Goal: Download file/media

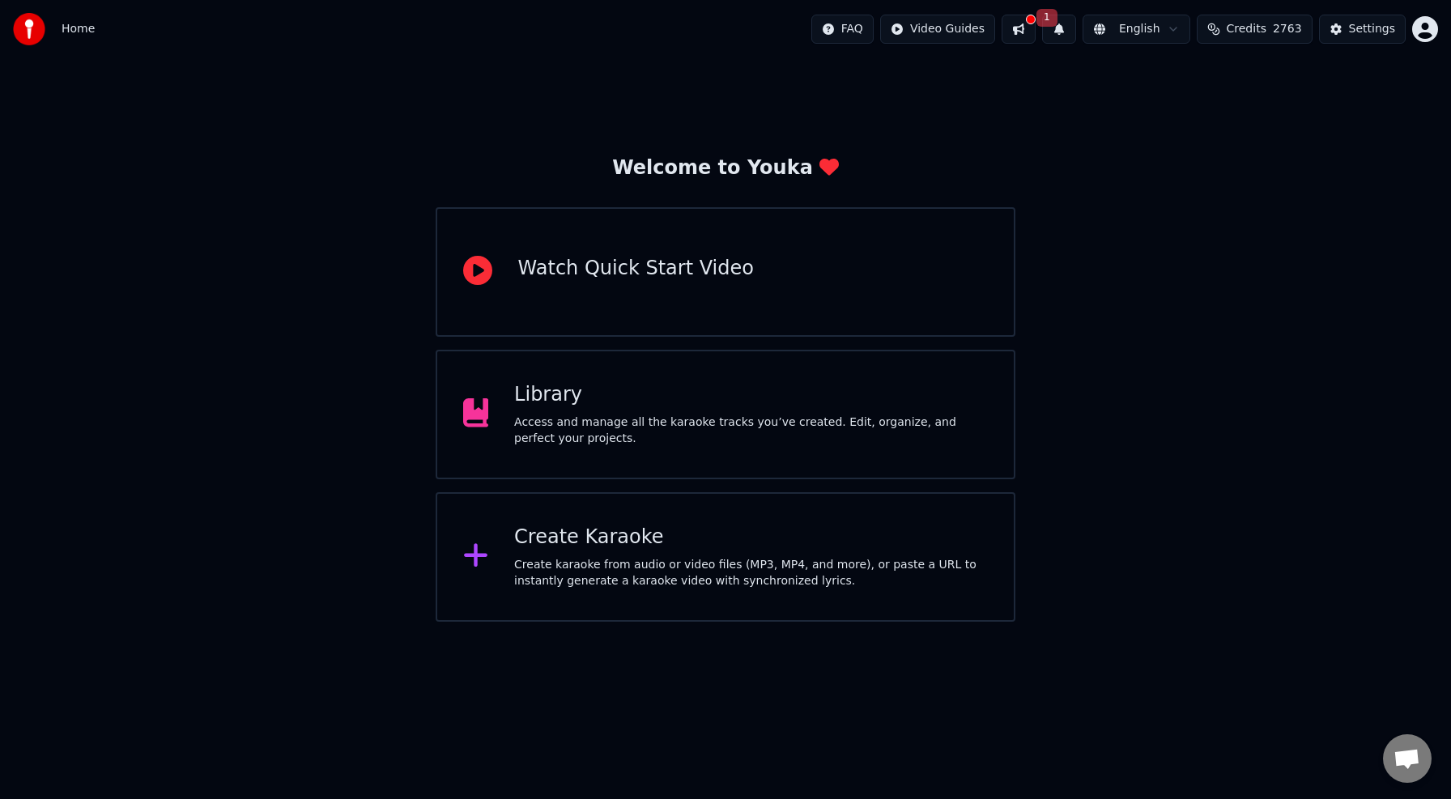
click at [778, 428] on div "Access and manage all the karaoke tracks you’ve created. Edit, organize, and pe…" at bounding box center [751, 430] width 474 height 32
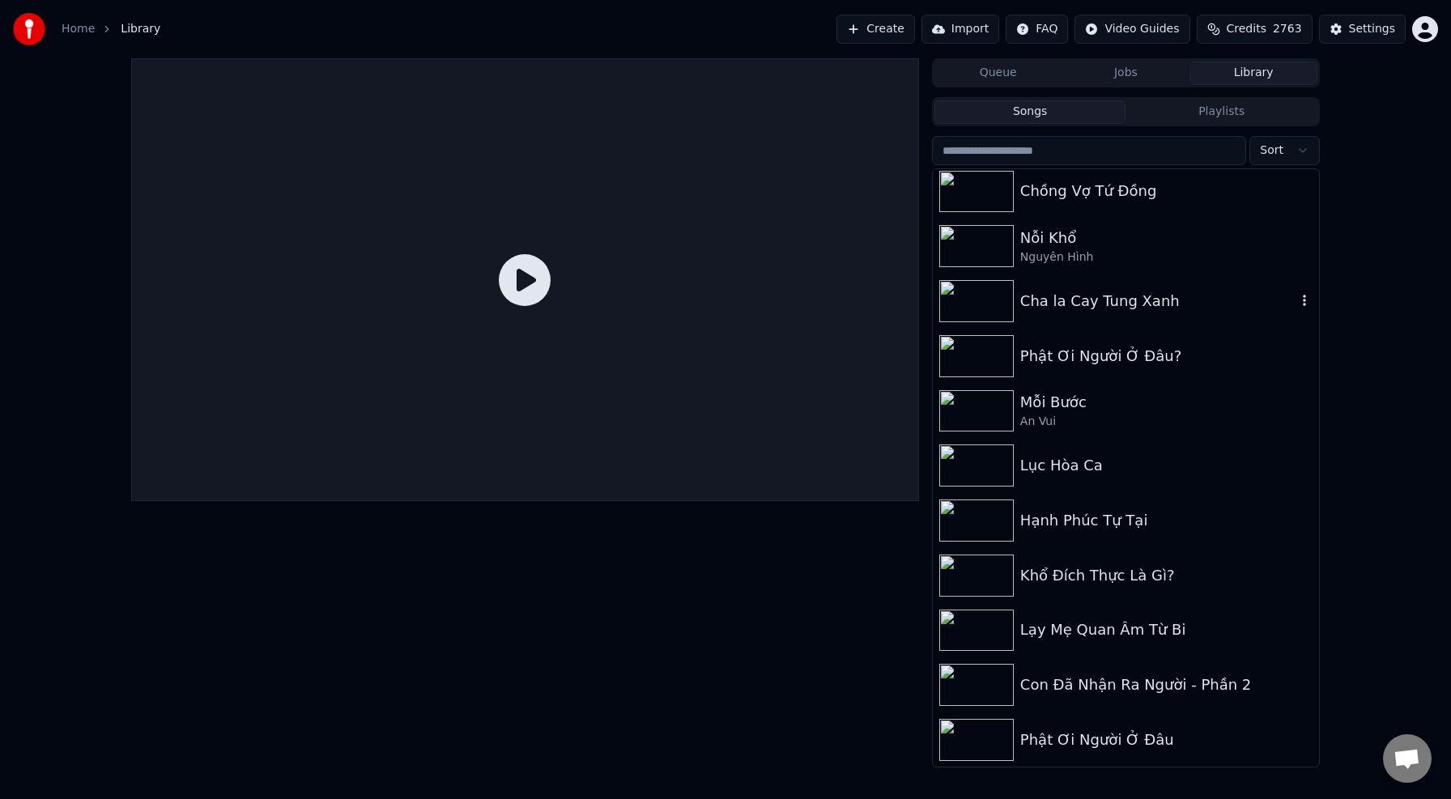
scroll to position [115, 0]
click at [1171, 246] on div "Nỗi Khổ" at bounding box center [1158, 238] width 276 height 23
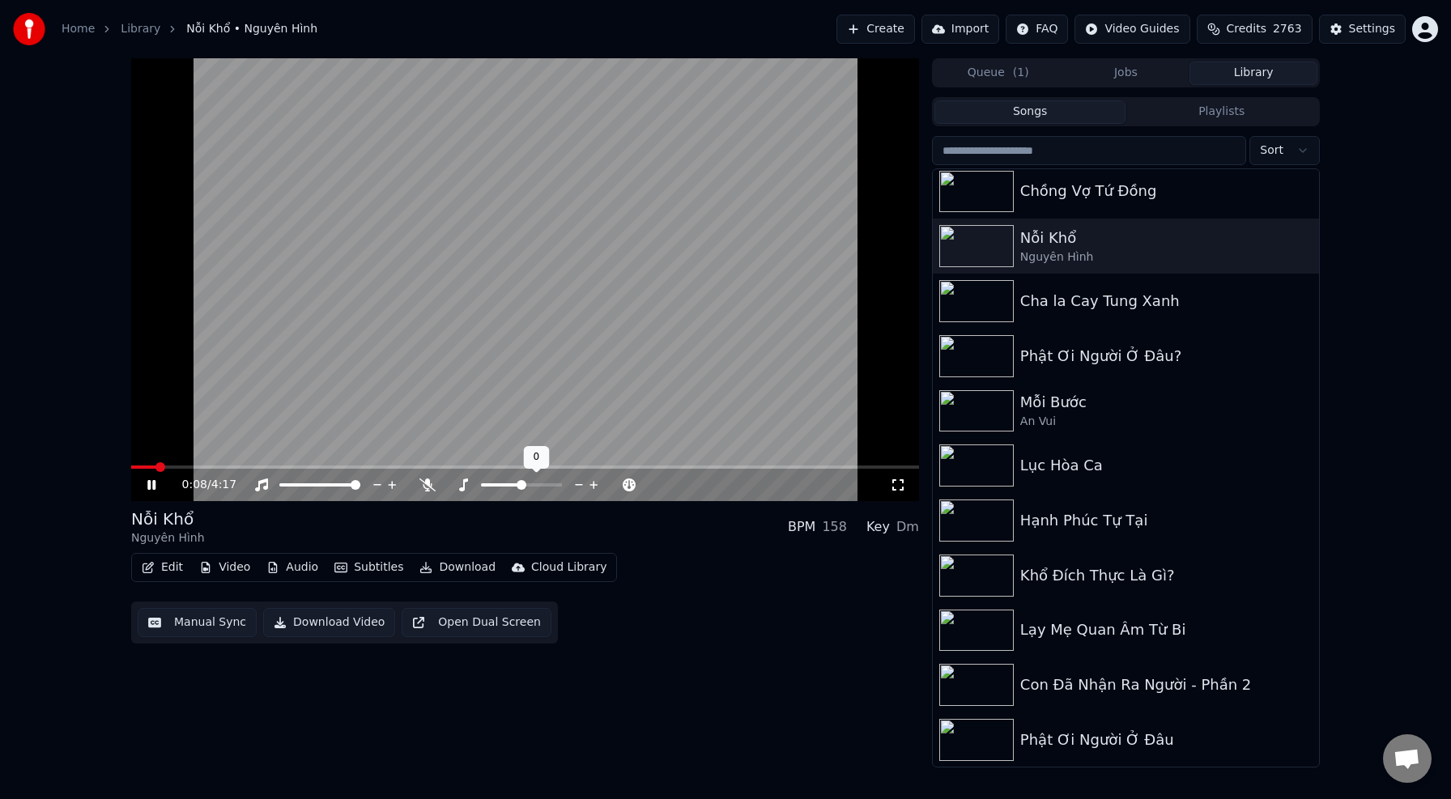
click at [578, 486] on icon at bounding box center [579, 485] width 15 height 16
click at [453, 571] on button "Download" at bounding box center [457, 567] width 89 height 23
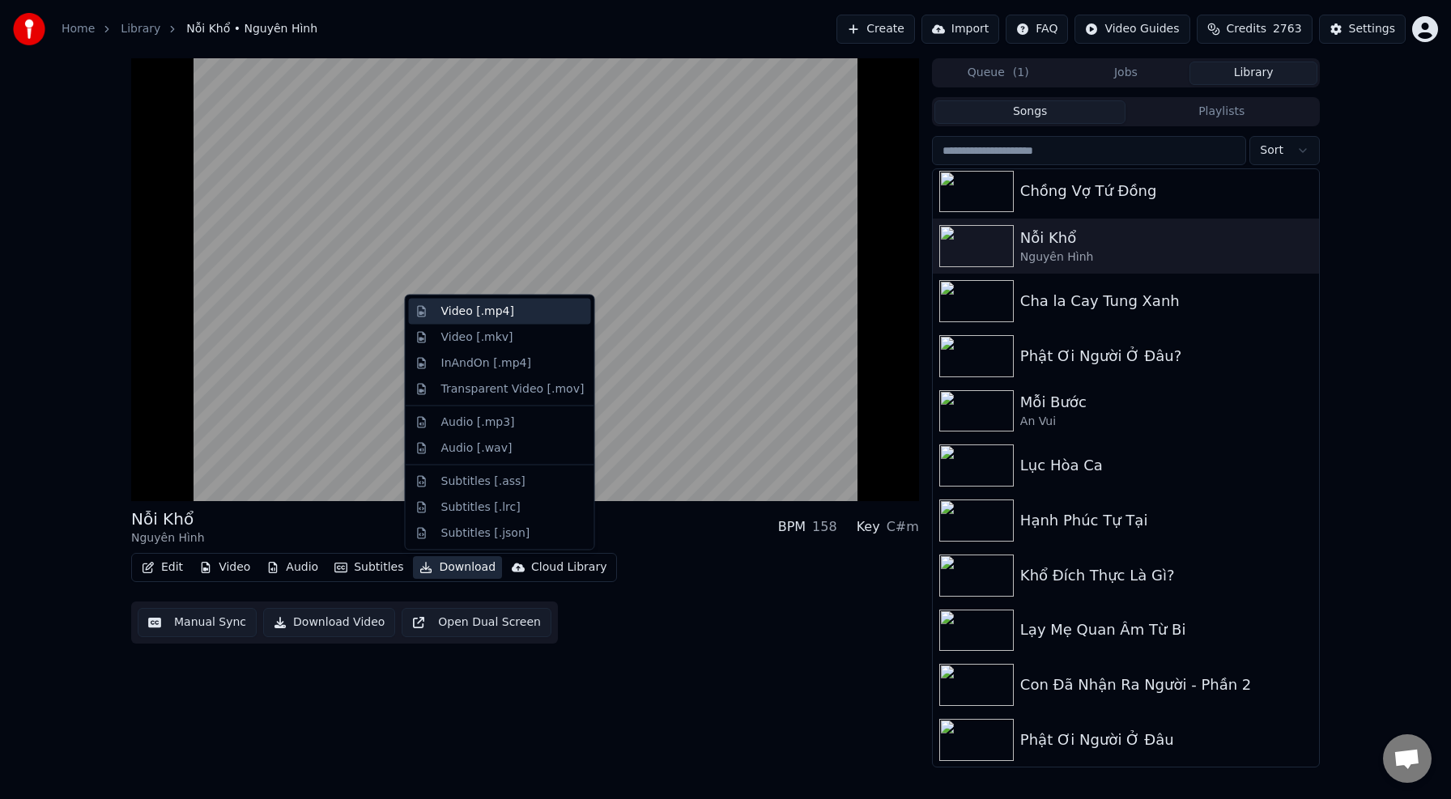
click at [517, 316] on div "Video [.mp4]" at bounding box center [512, 312] width 143 height 16
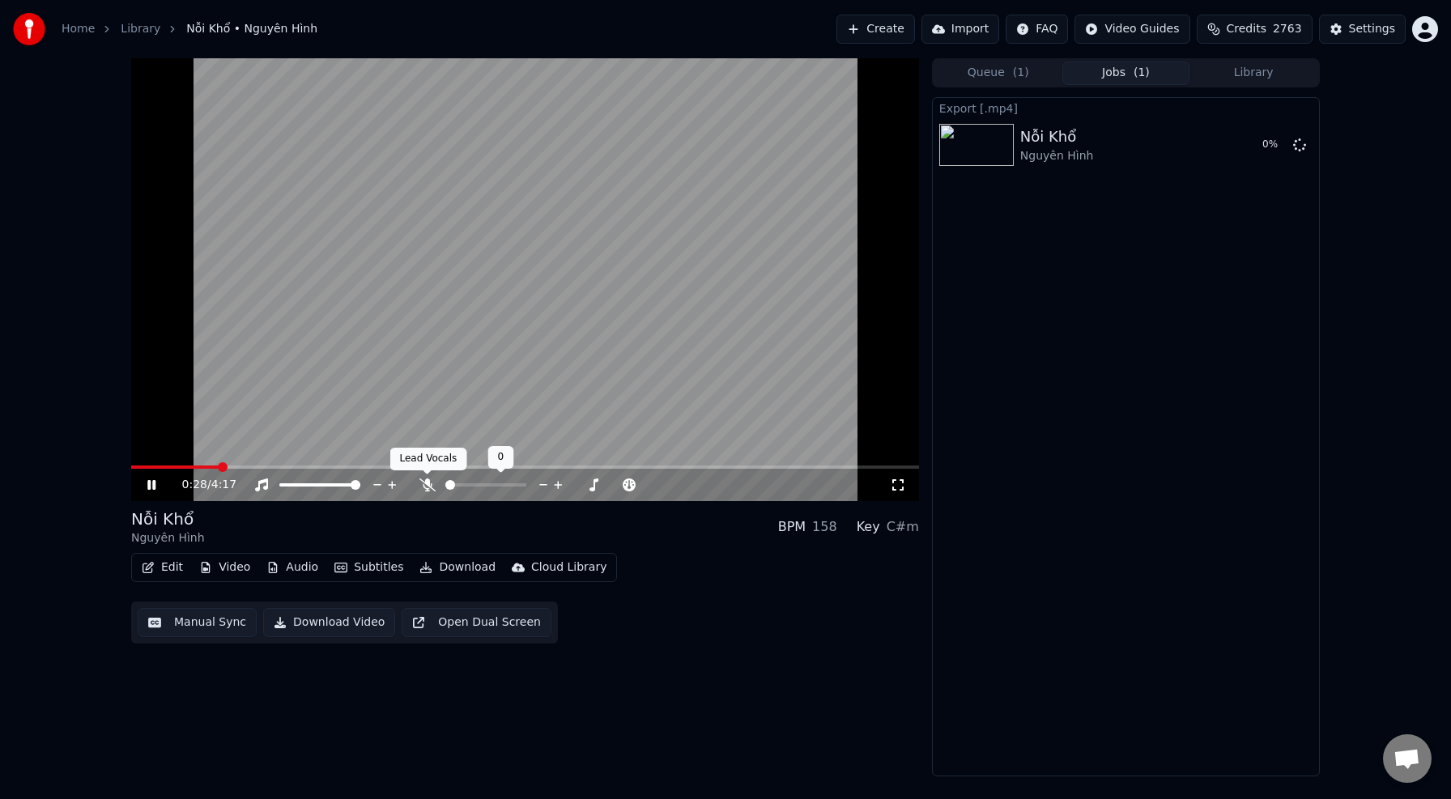
click at [427, 488] on icon at bounding box center [427, 484] width 16 height 13
click at [463, 567] on button "Download" at bounding box center [457, 567] width 89 height 23
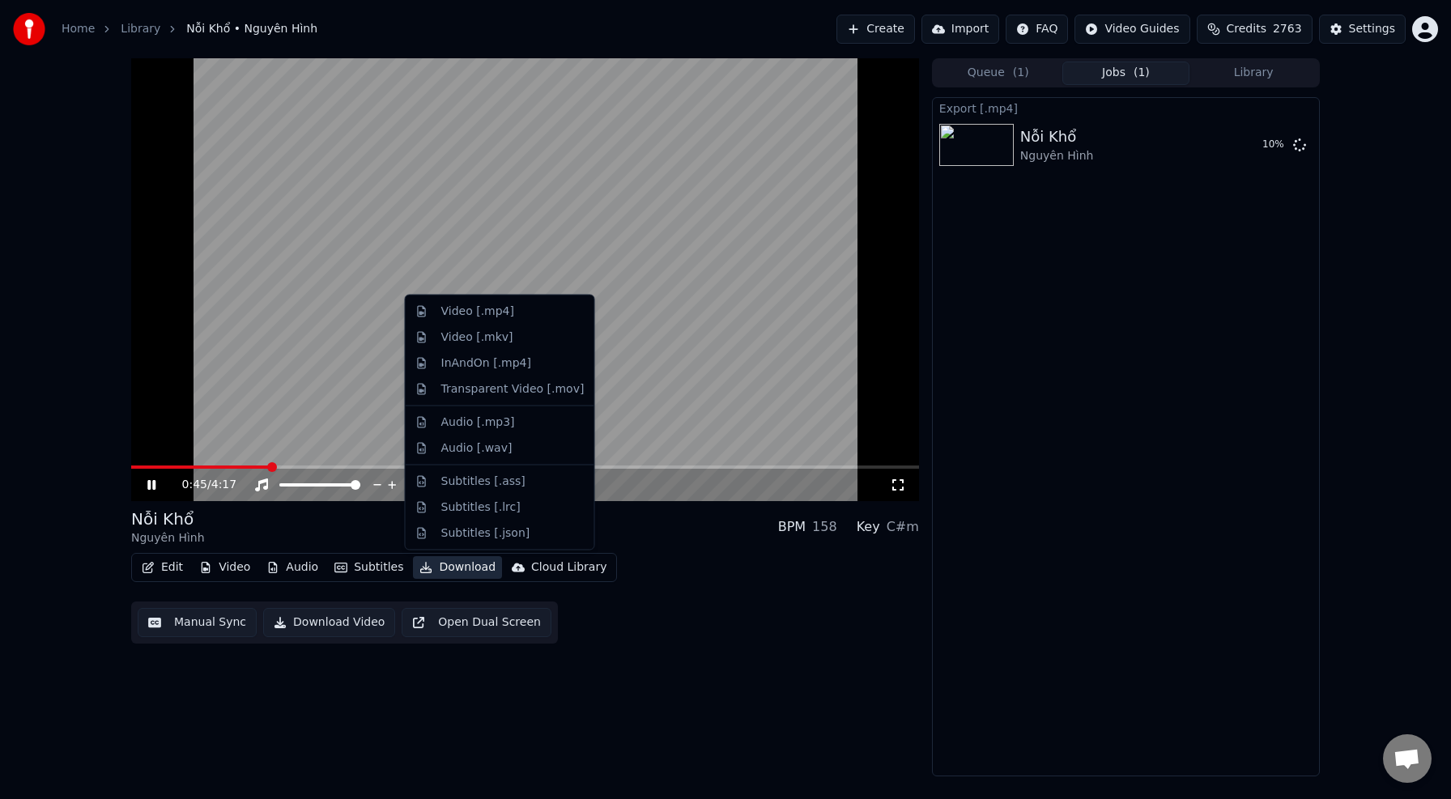
click at [1118, 454] on div "Export [.mp4] Nỗi Khổ Nguyên Hình 10 %" at bounding box center [1126, 436] width 388 height 679
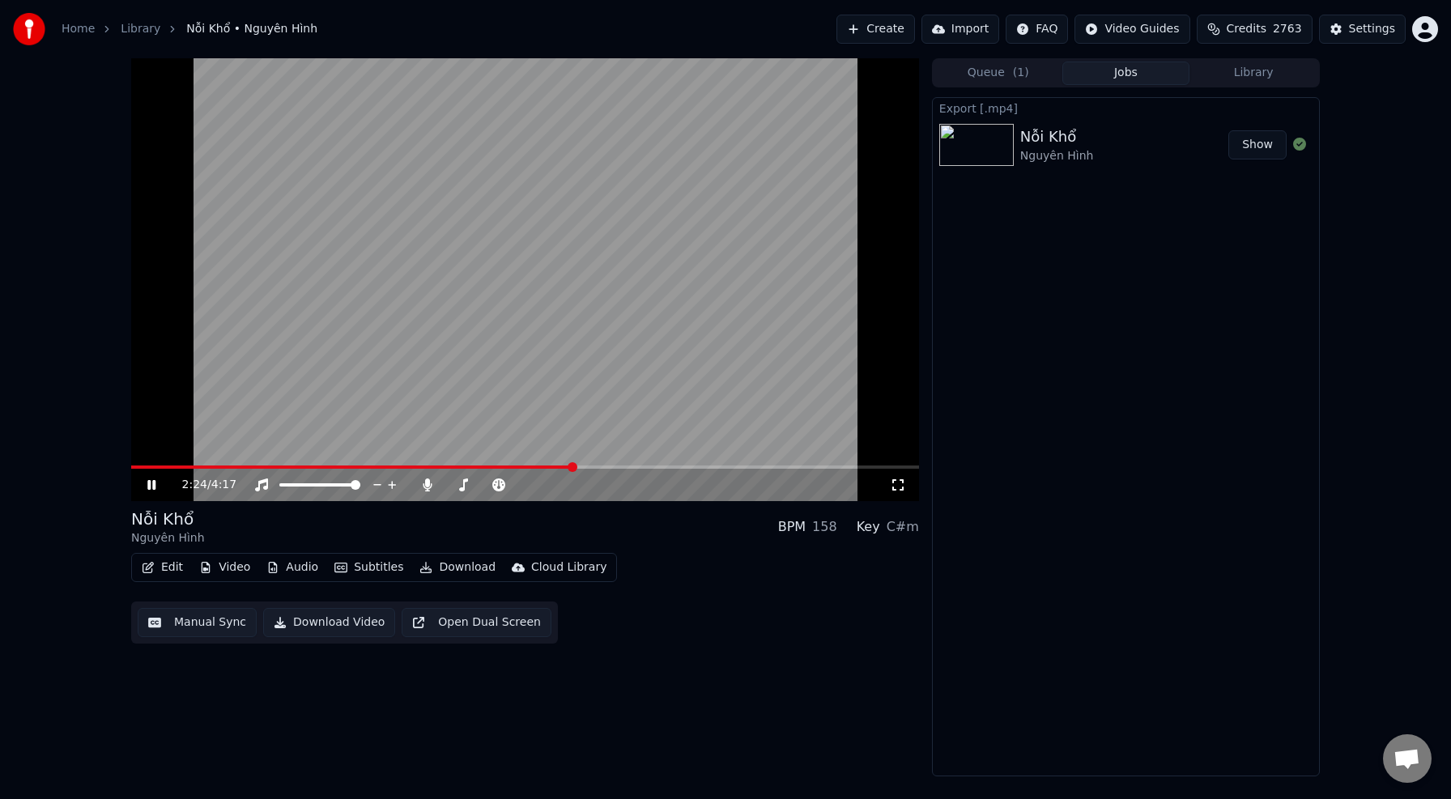
click at [1263, 147] on button "Show" at bounding box center [1257, 144] width 58 height 29
click at [443, 573] on button "Download" at bounding box center [457, 567] width 89 height 23
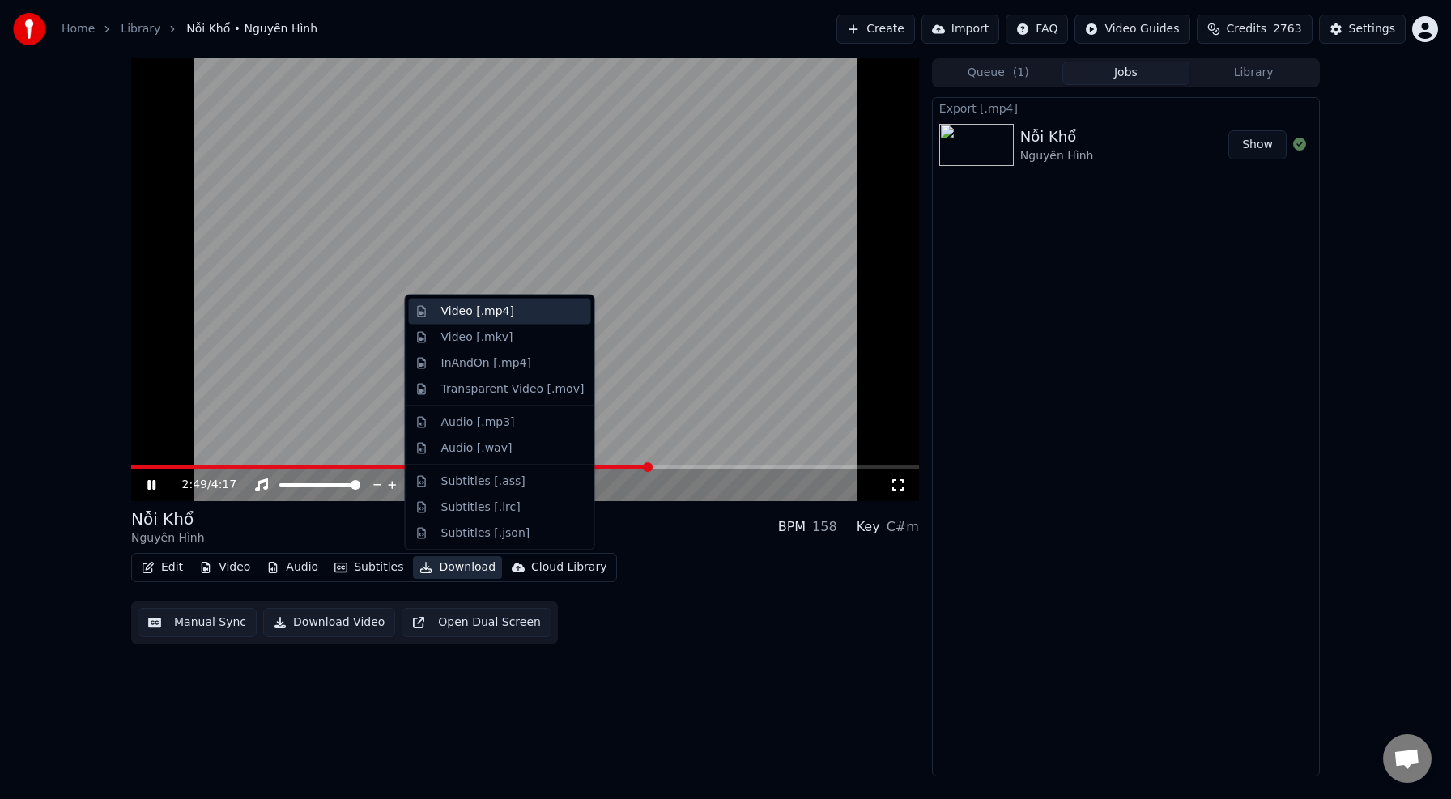
click at [501, 310] on div "Video [.mp4]" at bounding box center [477, 312] width 73 height 16
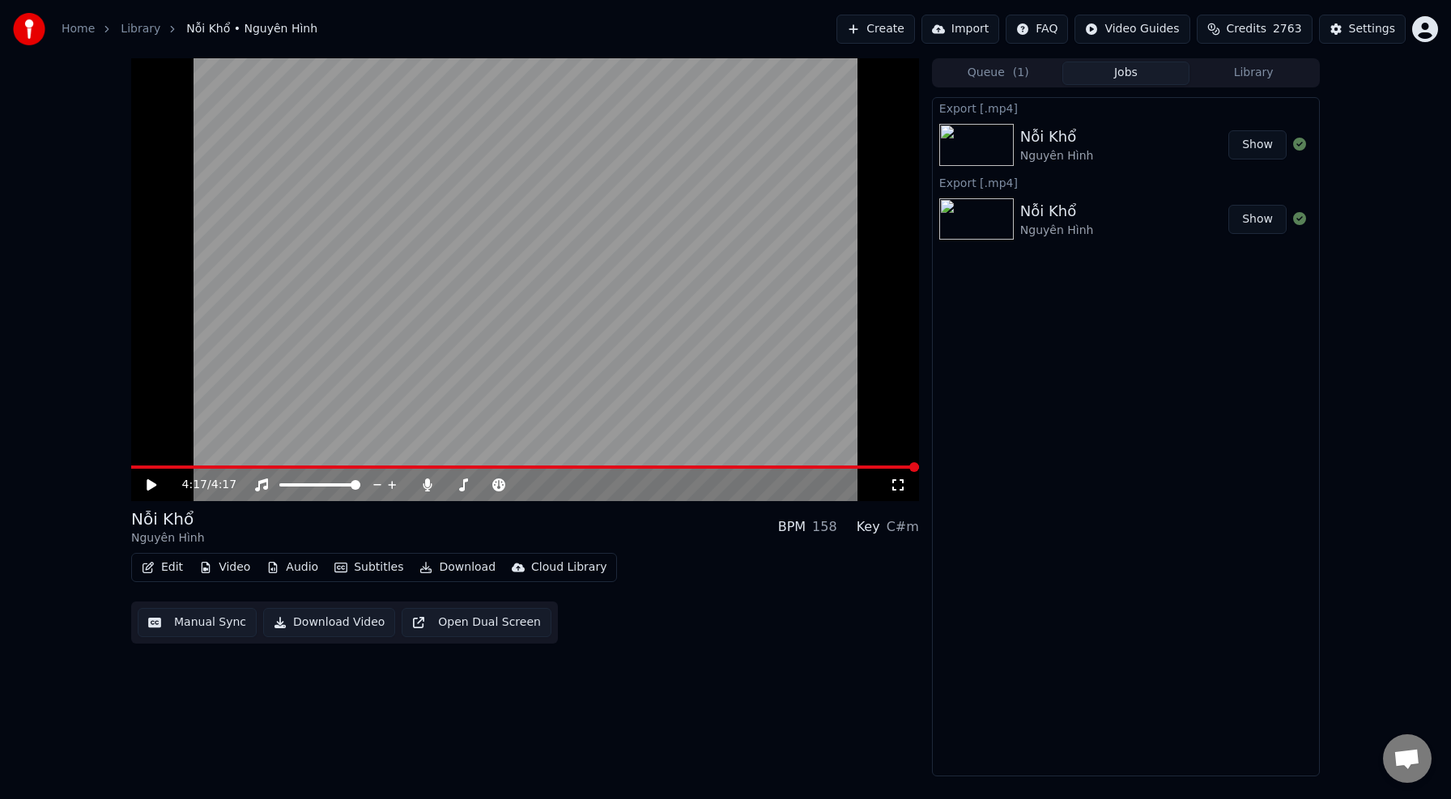
click at [1260, 147] on button "Show" at bounding box center [1257, 144] width 58 height 29
click at [1266, 75] on button "Library" at bounding box center [1253, 73] width 128 height 23
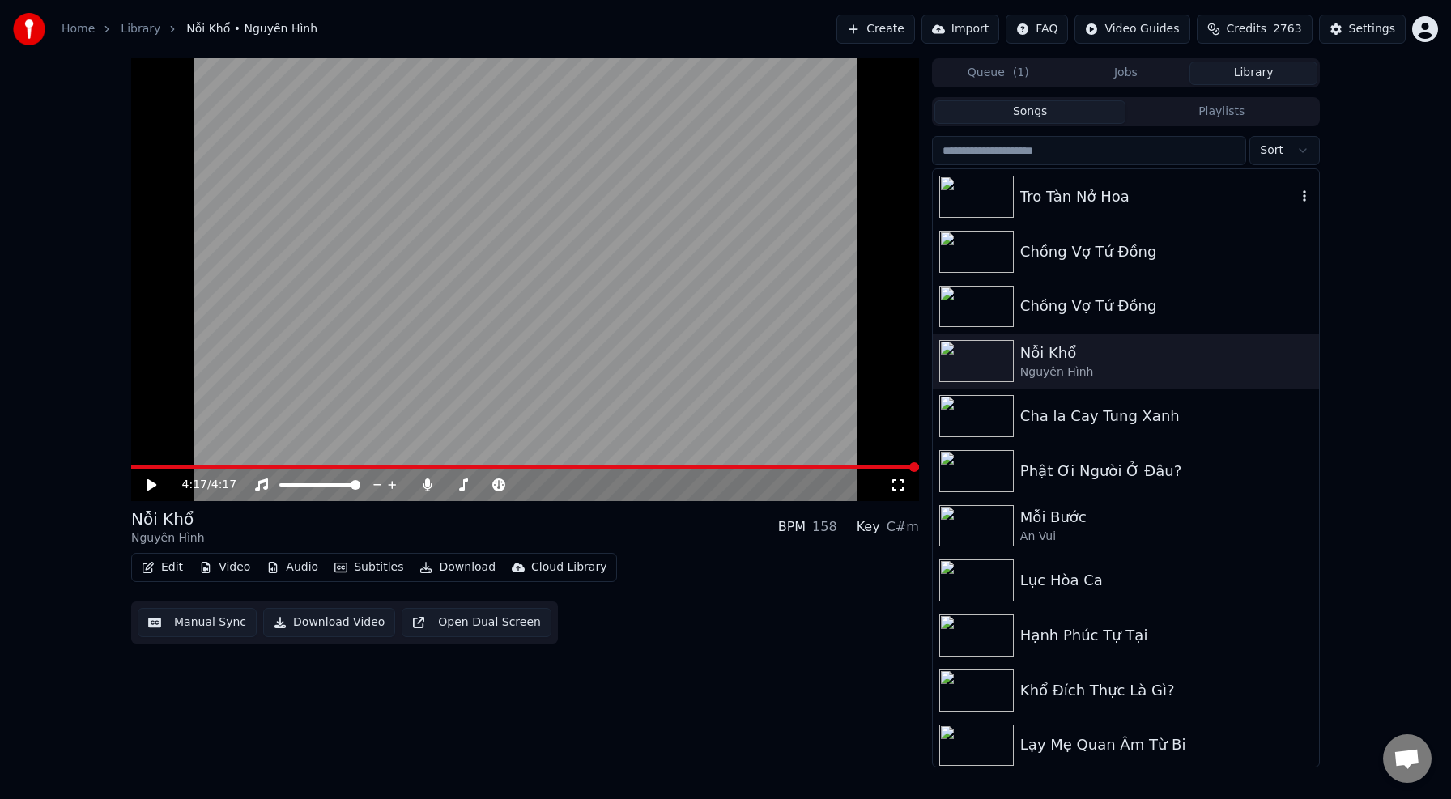
click at [980, 198] on img at bounding box center [976, 197] width 74 height 42
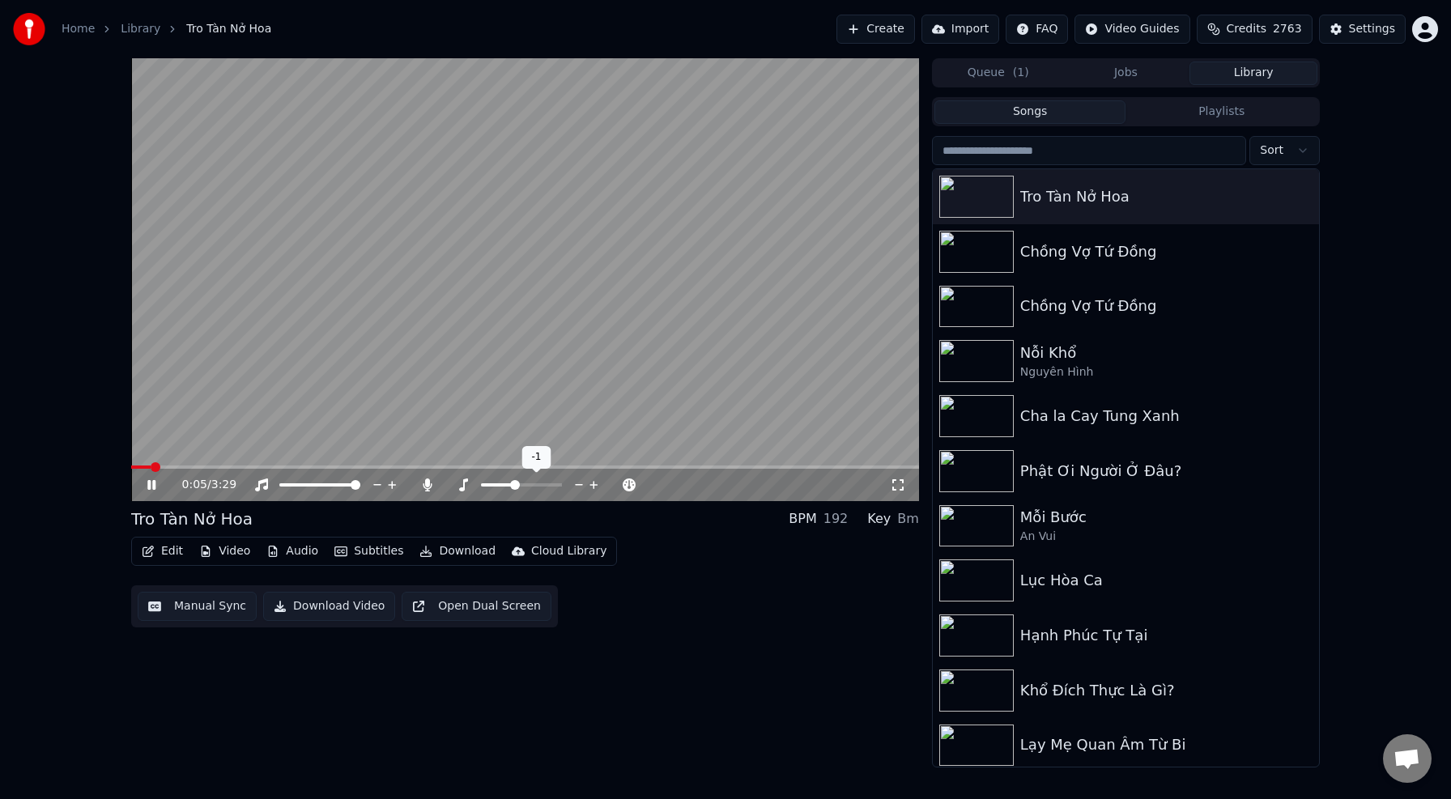
click at [594, 486] on icon at bounding box center [593, 485] width 15 height 16
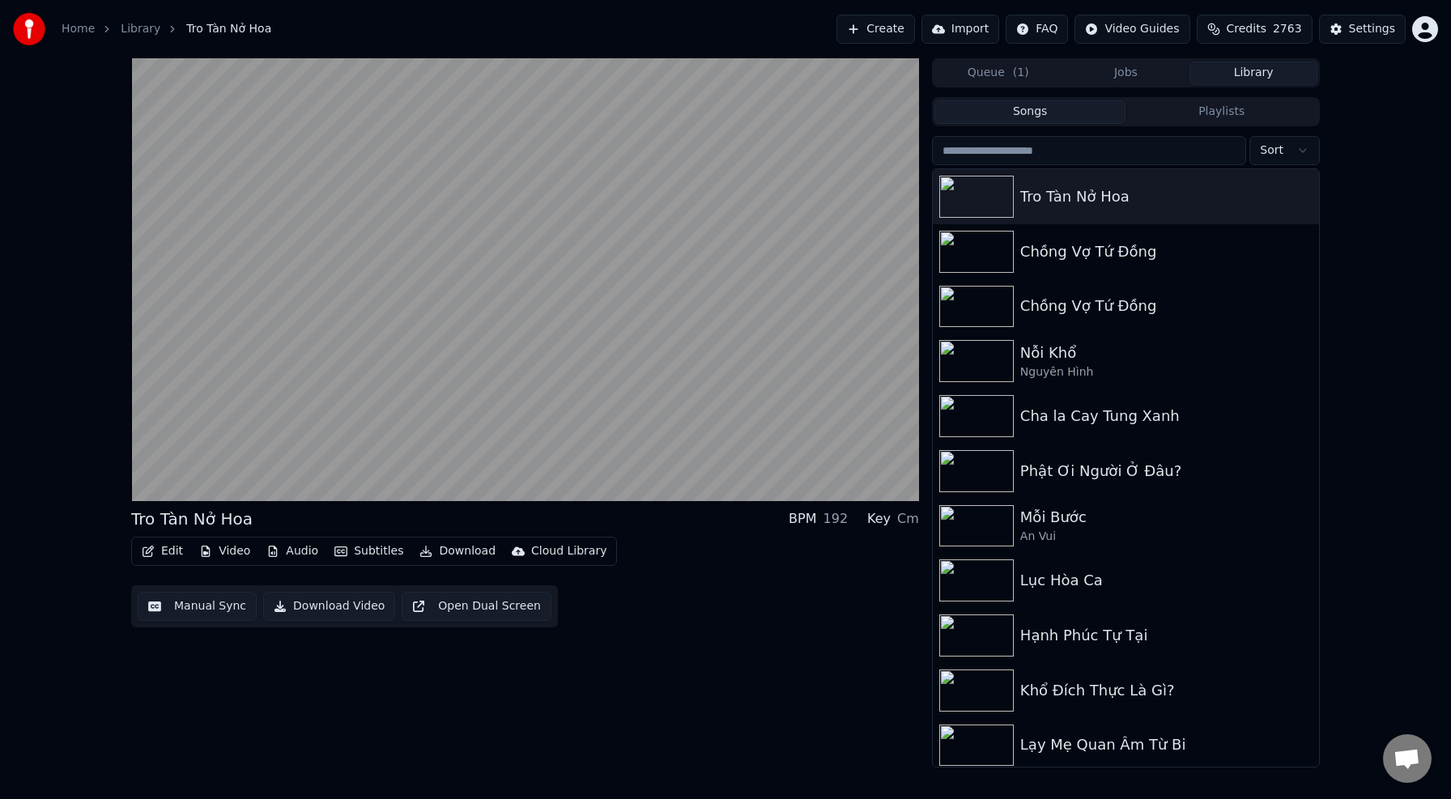
click at [723, 710] on div "Tro Tàn Nở Hoa BPM 192 Key Cm Edit Video Audio Subtitles Download Cloud Libr…" at bounding box center [525, 412] width 788 height 709
